Goal: Task Accomplishment & Management: Complete application form

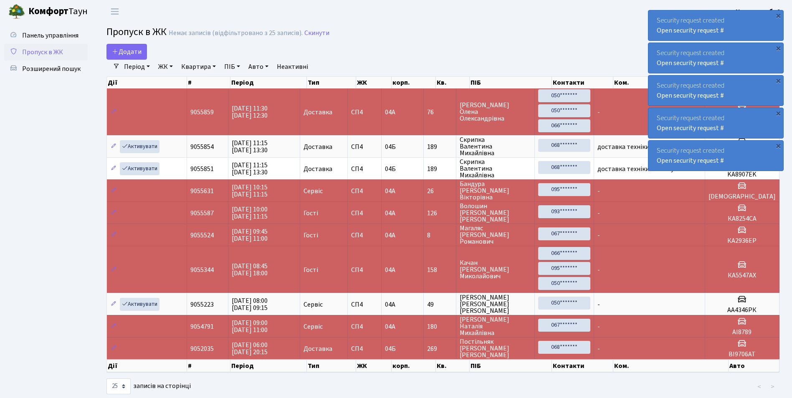
select select "25"
click at [128, 48] on span "Додати" at bounding box center [127, 51] width 30 height 9
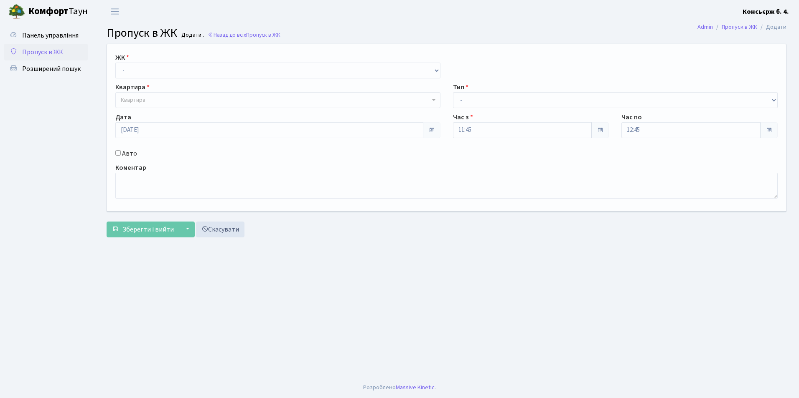
click at [129, 58] on label "ЖК" at bounding box center [122, 58] width 14 height 10
click at [132, 65] on select "- СП4, Столичне шосе, 5" at bounding box center [277, 71] width 325 height 16
select select "325"
click at [115, 63] on select "- СП4, Столичне шосе, 5" at bounding box center [277, 71] width 325 height 16
select select
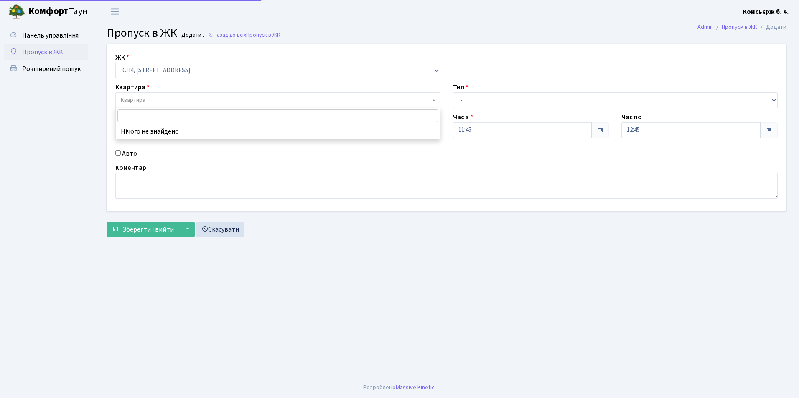
click at [143, 101] on span "Квартира" at bounding box center [133, 100] width 25 height 8
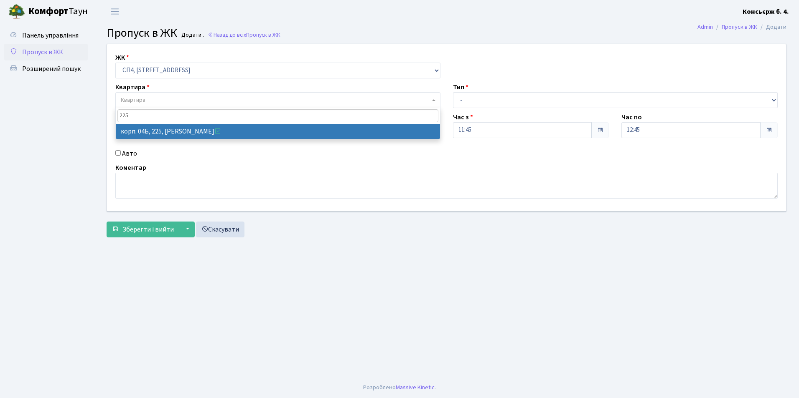
type input "225"
select select "21253"
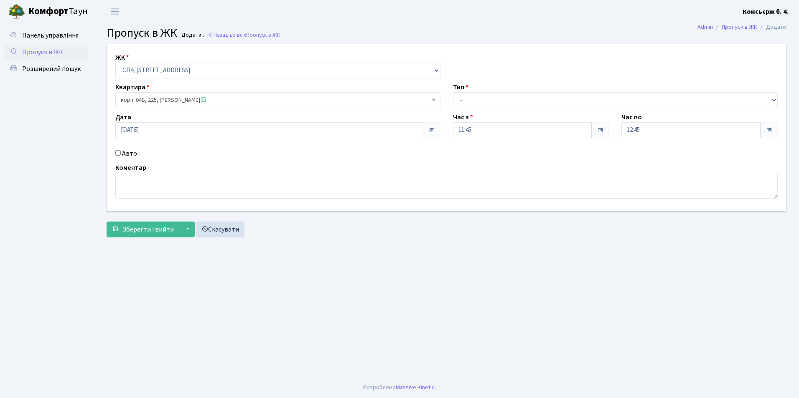
click at [119, 155] on input "Авто" at bounding box center [117, 152] width 5 height 5
checkbox input "true"
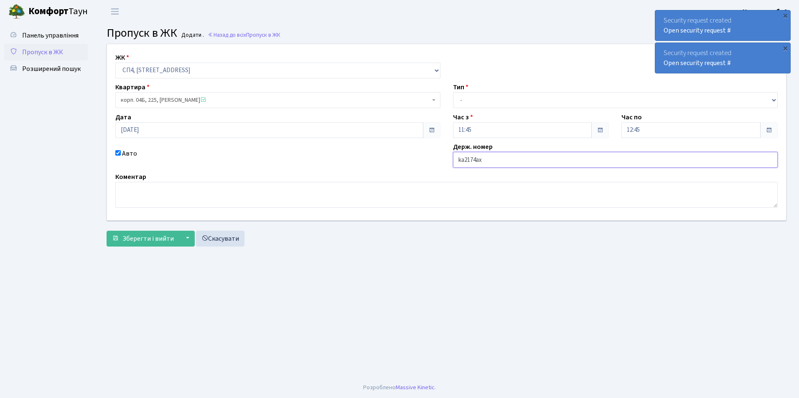
type input "ka2174ax"
click at [473, 100] on select "- Доставка Таксі Гості Сервіс" at bounding box center [615, 100] width 325 height 16
select select "1"
click at [453, 92] on select "- Доставка Таксі Гості Сервіс" at bounding box center [615, 100] width 325 height 16
click at [155, 241] on span "Зберегти і вийти" at bounding box center [147, 238] width 51 height 9
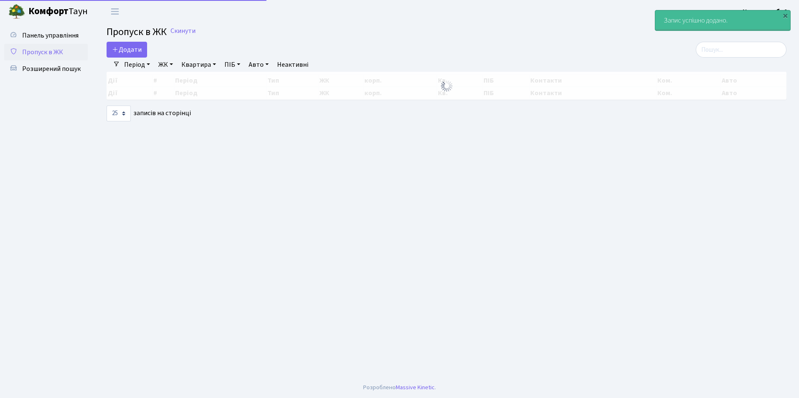
select select "25"
